Goal: Entertainment & Leisure: Consume media (video, audio)

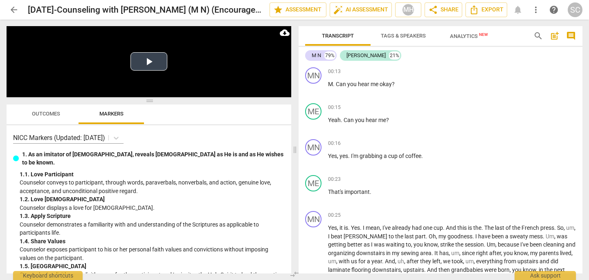
click at [154, 61] on button "Play Video" at bounding box center [148, 61] width 37 height 18
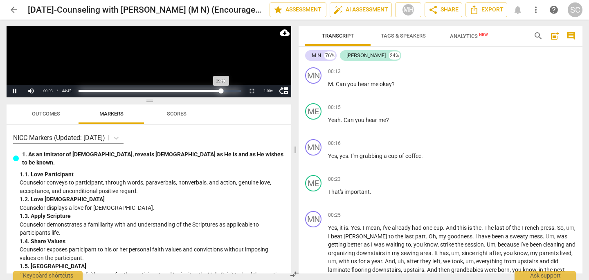
click at [221, 90] on div "Loaded : 0% Progress : 87.91%" at bounding box center [160, 91] width 162 height 2
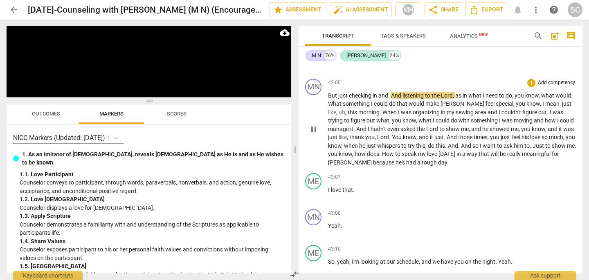
scroll to position [7777, 0]
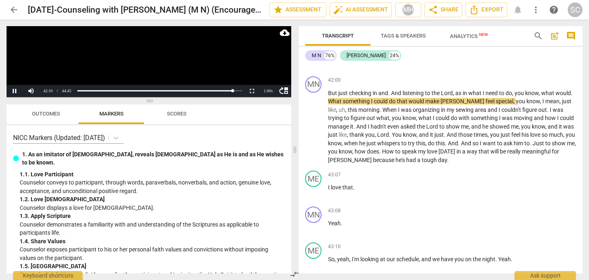
click at [136, 61] on video at bounding box center [149, 61] width 285 height 71
click at [106, 61] on video at bounding box center [149, 61] width 285 height 71
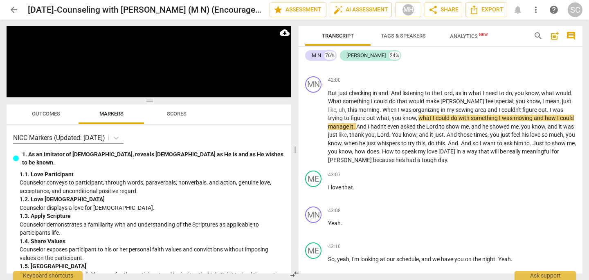
click at [106, 61] on video at bounding box center [149, 61] width 285 height 71
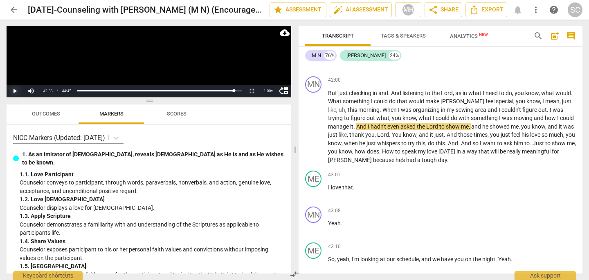
click at [18, 89] on button "Play" at bounding box center [15, 91] width 16 height 12
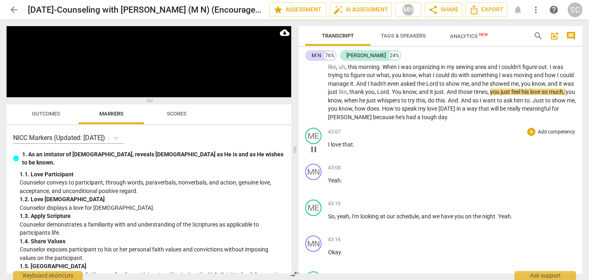
scroll to position [7825, 0]
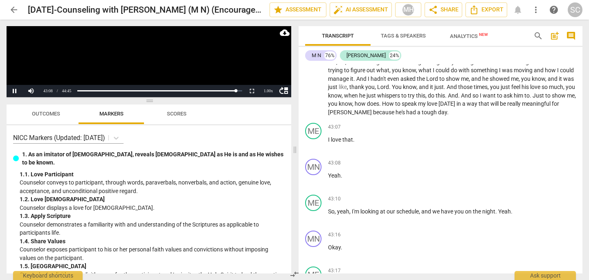
click at [164, 55] on video at bounding box center [149, 61] width 285 height 71
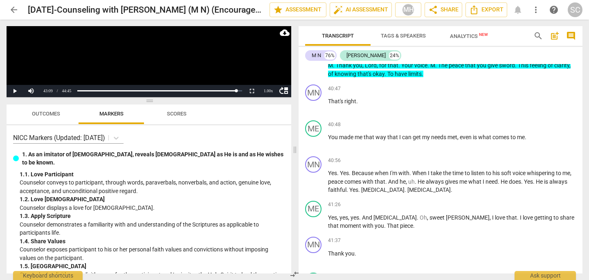
scroll to position [7471, 0]
click at [57, 118] on span "Outcomes" at bounding box center [46, 114] width 48 height 11
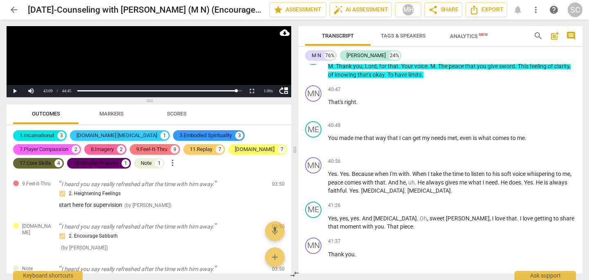
click at [49, 135] on div "1.Incarnational" at bounding box center [37, 136] width 34 height 8
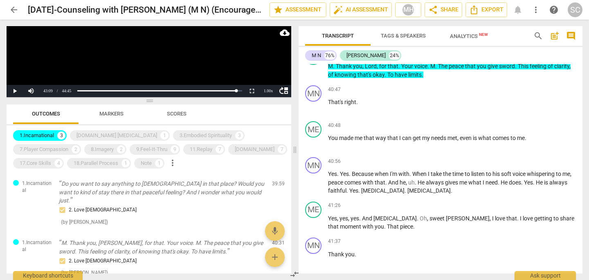
scroll to position [0, 0]
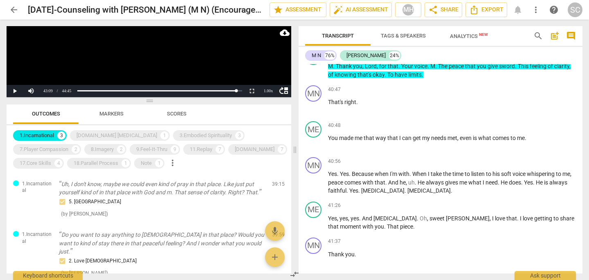
click at [41, 137] on div "1.Incarnational" at bounding box center [37, 136] width 34 height 8
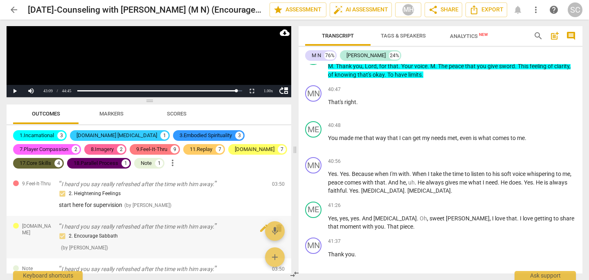
click at [119, 233] on div "2. Encourage Sabbath" at bounding box center [162, 236] width 206 height 10
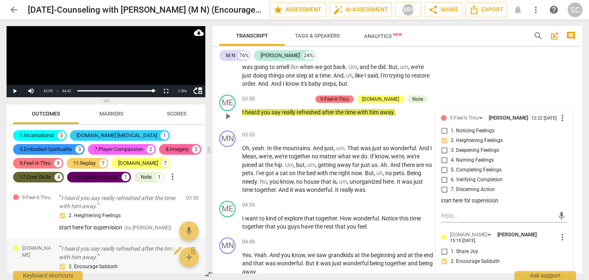
scroll to position [360, 0]
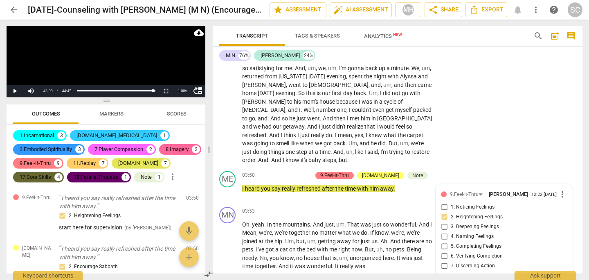
click at [158, 166] on div "12.Play" at bounding box center [138, 163] width 40 height 8
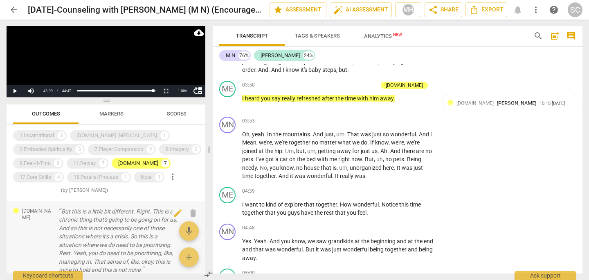
scroll to position [168, 0]
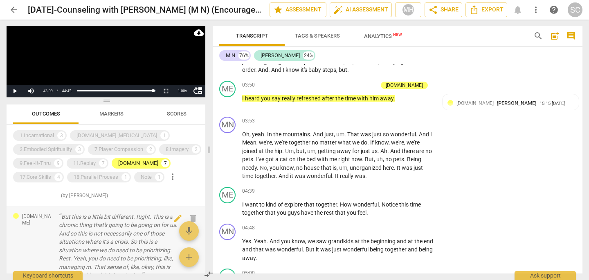
click at [103, 236] on p "But this is a little bit different. Right. This is a chronic thing that's going…" at bounding box center [119, 246] width 121 height 67
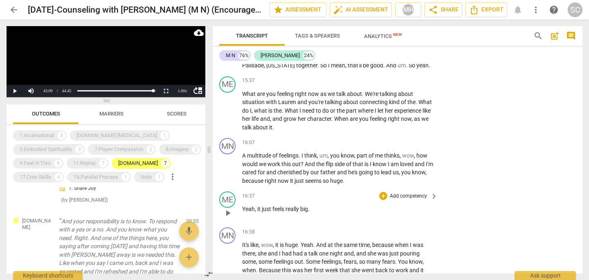
scroll to position [2597, 0]
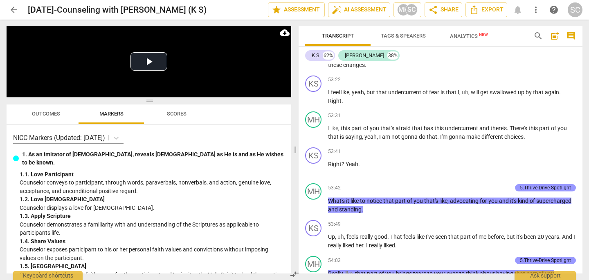
scroll to position [10647, 0]
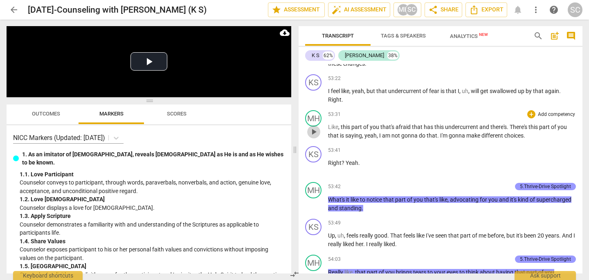
click at [319, 137] on span "play_arrow" at bounding box center [313, 132] width 13 height 10
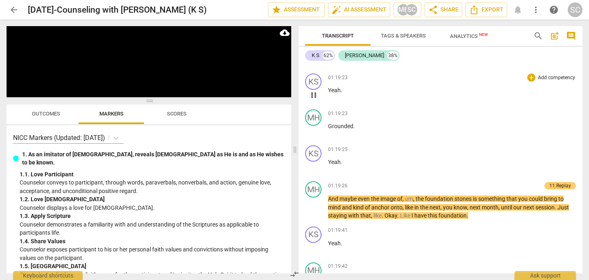
scroll to position [16397, 0]
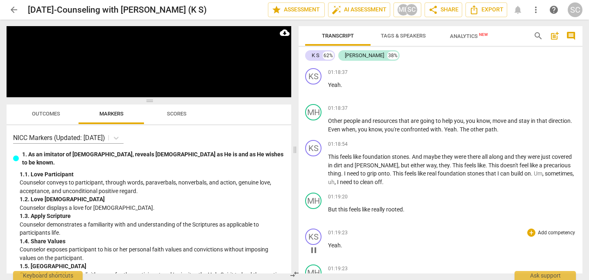
click at [146, 63] on video at bounding box center [149, 61] width 285 height 71
click at [39, 118] on span "Outcomes" at bounding box center [46, 114] width 48 height 11
click div "1.Incarnational"
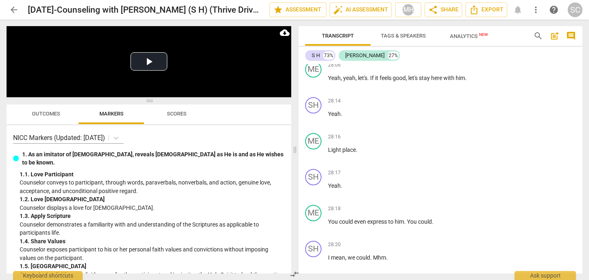
scroll to position [5134, 0]
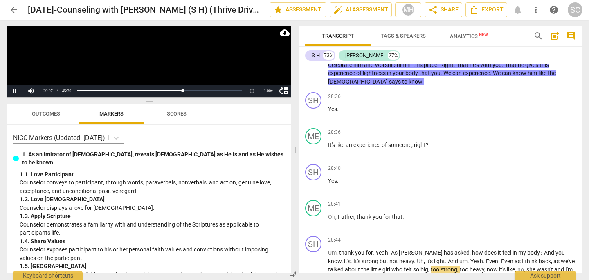
click at [103, 74] on video at bounding box center [149, 61] width 285 height 71
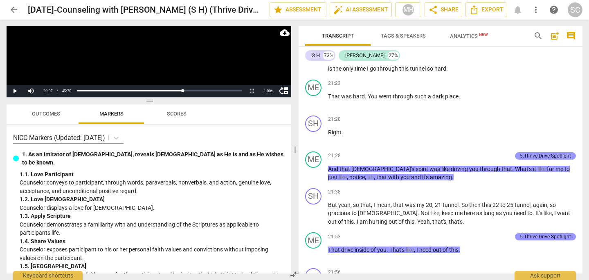
scroll to position [3711, 0]
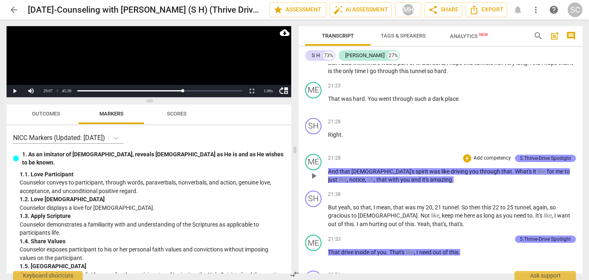
click at [314, 171] on span "play_arrow" at bounding box center [314, 176] width 10 height 10
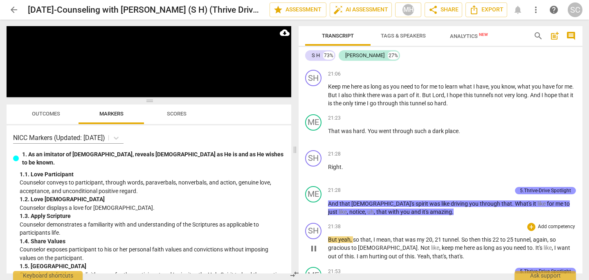
scroll to position [3679, 0]
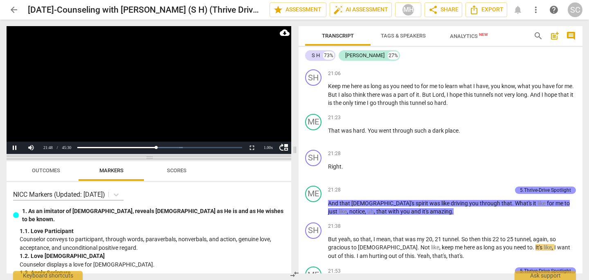
drag, startPoint x: 152, startPoint y: 99, endPoint x: 157, endPoint y: 156, distance: 57.1
click at [157, 156] on span at bounding box center [149, 157] width 285 height 5
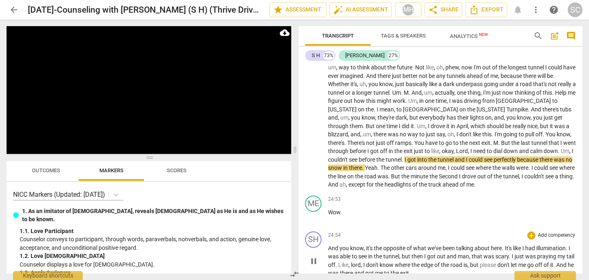
scroll to position [5034, 0]
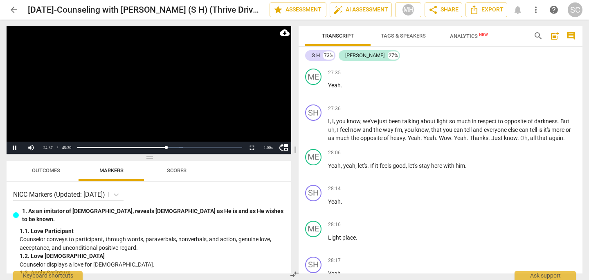
click at [38, 170] on span "Outcomes" at bounding box center [46, 171] width 28 height 6
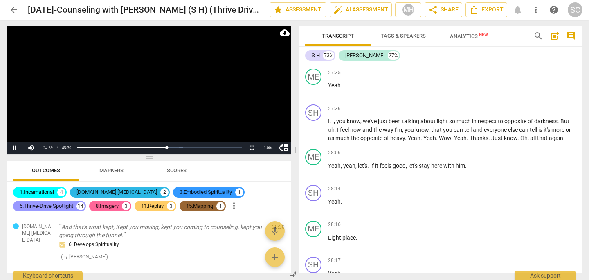
click at [105, 193] on div "[DOMAIN_NAME] [MEDICAL_DATA]" at bounding box center [116, 192] width 81 height 8
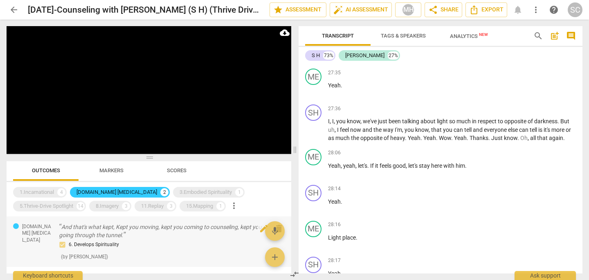
scroll to position [4535, 0]
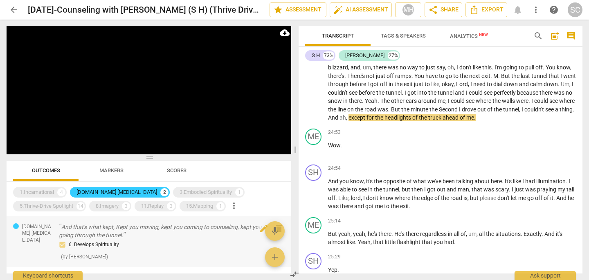
click at [154, 228] on p "And that's what kept, Kept you moving, kept you coming to counseling, kept you …" at bounding box center [162, 231] width 206 height 17
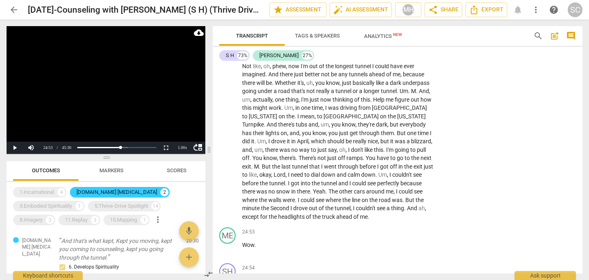
scroll to position [5003, 0]
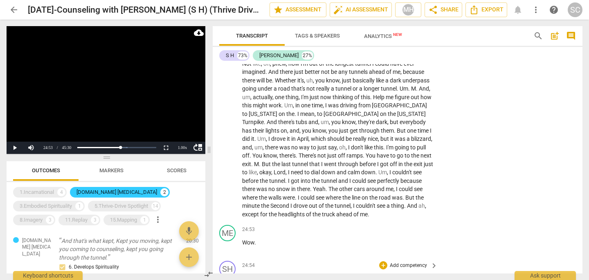
click at [248, 276] on span "And" at bounding box center [247, 279] width 11 height 7
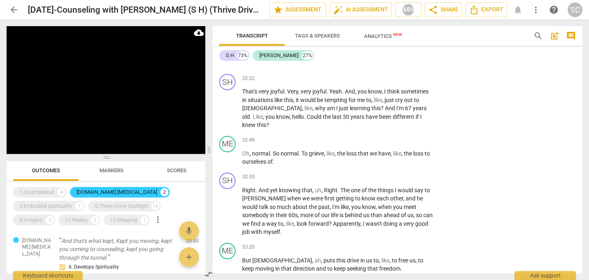
scroll to position [7149, 0]
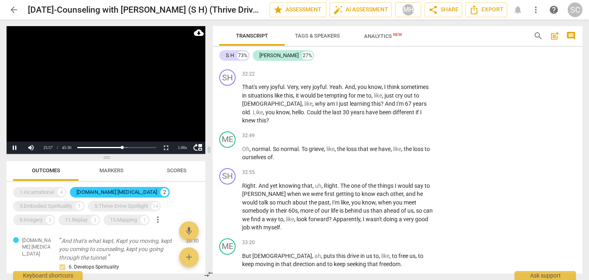
click at [101, 128] on video at bounding box center [106, 90] width 199 height 128
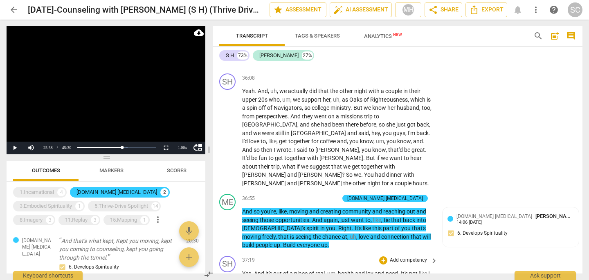
scroll to position [8069, 0]
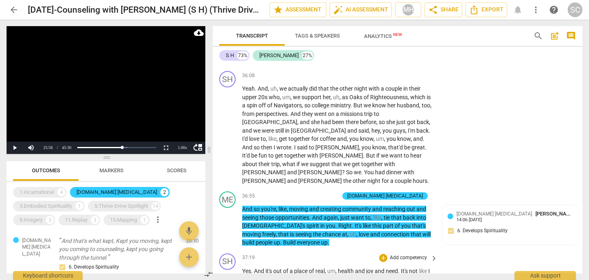
click at [282, 276] on span "people" at bounding box center [284, 279] width 17 height 7
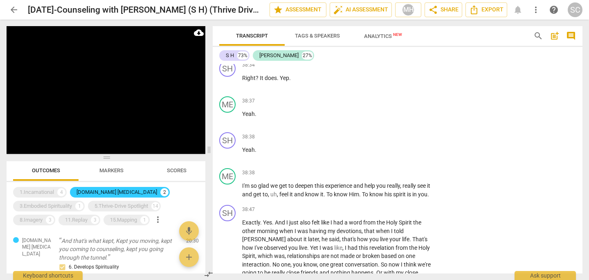
scroll to position [8802, 0]
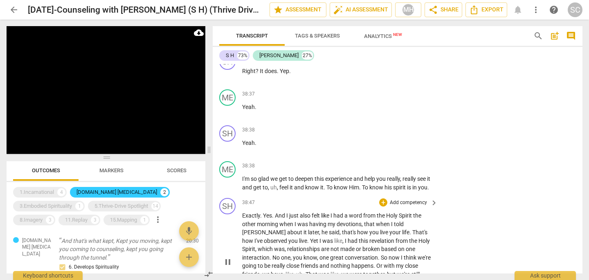
click at [329, 229] on span "said" at bounding box center [334, 232] width 11 height 7
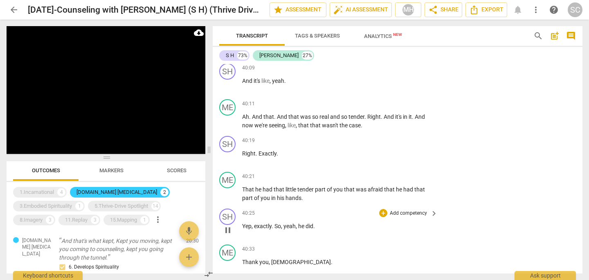
scroll to position [9438, 0]
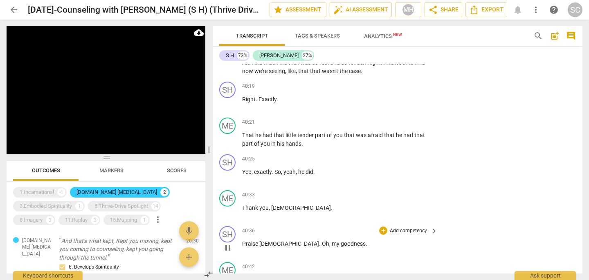
click at [230, 243] on span "pause" at bounding box center [228, 248] width 10 height 10
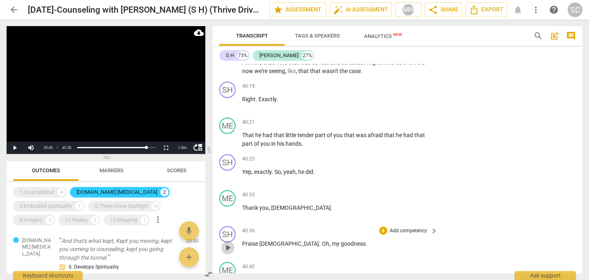
click at [229, 243] on span "play_arrow" at bounding box center [228, 248] width 10 height 10
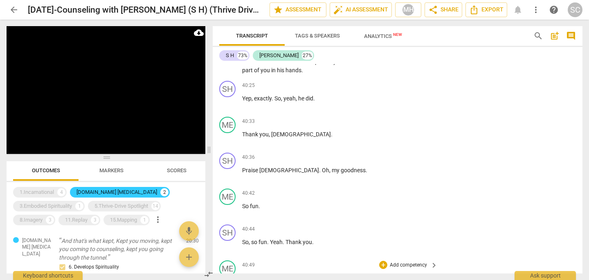
scroll to position [9515, 0]
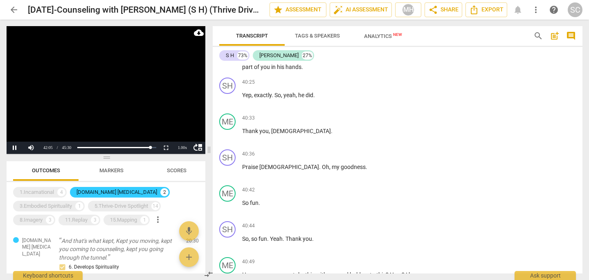
click at [109, 93] on video at bounding box center [106, 90] width 199 height 128
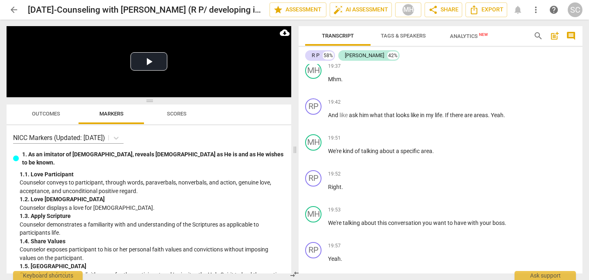
scroll to position [5232, 0]
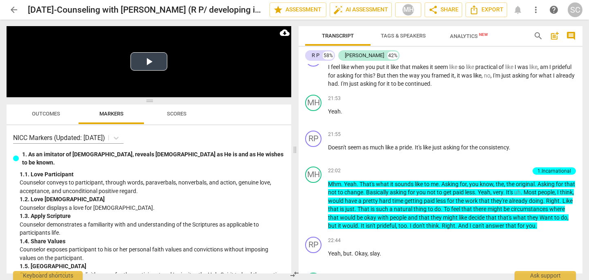
click at [159, 69] on button "Play Video" at bounding box center [148, 61] width 37 height 18
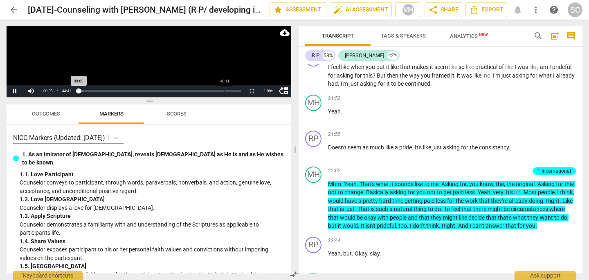
click at [224, 92] on div "Loaded : 0% Progress : 0.19%" at bounding box center [159, 91] width 168 height 12
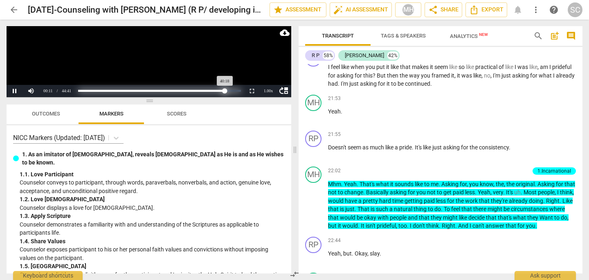
click at [224, 90] on div "Loaded : 0% Progress : 90.18%" at bounding box center [159, 91] width 162 height 2
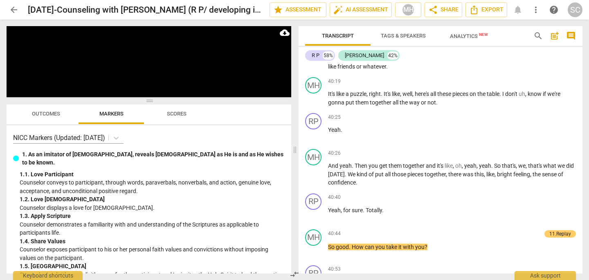
scroll to position [9616, 0]
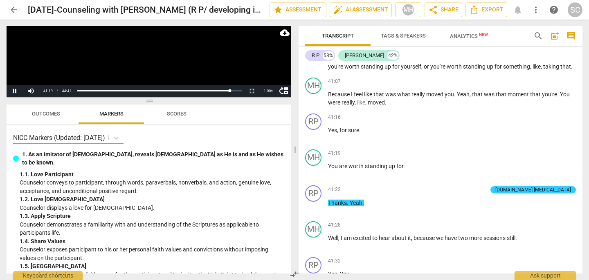
click at [145, 61] on video at bounding box center [149, 61] width 285 height 71
